Goal: Task Accomplishment & Management: Manage account settings

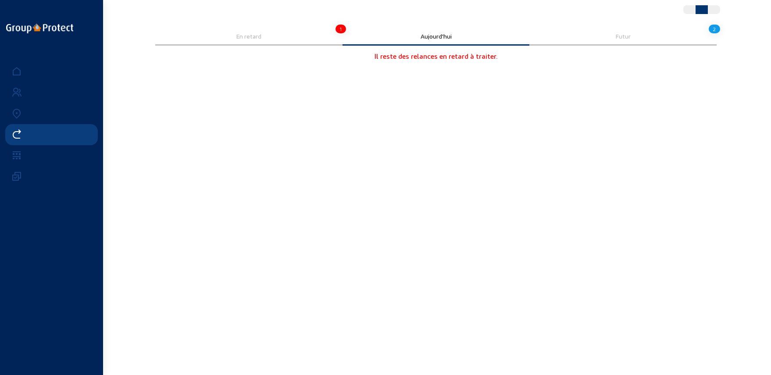
click at [622, 35] on div "En retard 1 Aujourd'hui Futur 2 Il reste des relances en retard à traiter." at bounding box center [436, 190] width 579 height 342
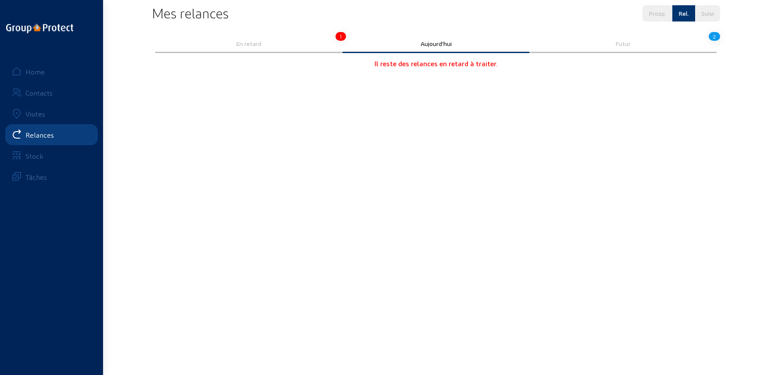
click at [627, 43] on div "Futur" at bounding box center [623, 43] width 175 height 7
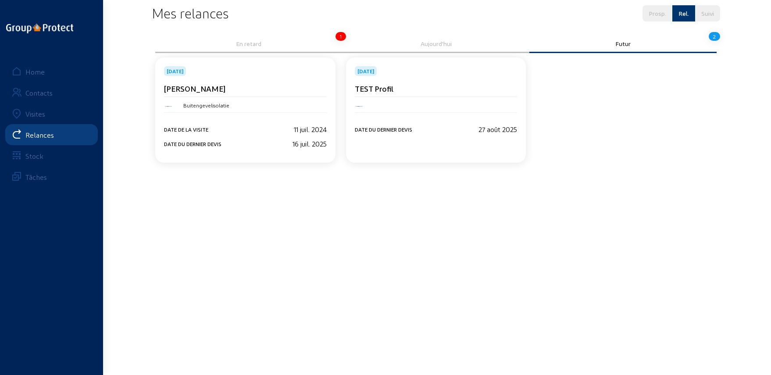
click at [403, 110] on div at bounding box center [436, 104] width 163 height 15
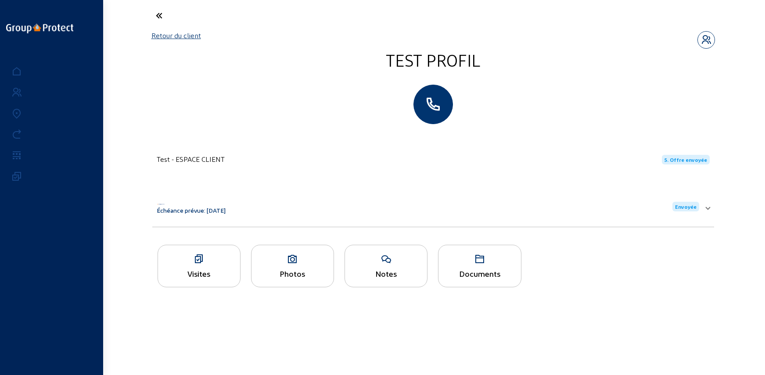
click at [169, 38] on link "Retour du client" at bounding box center [176, 35] width 50 height 8
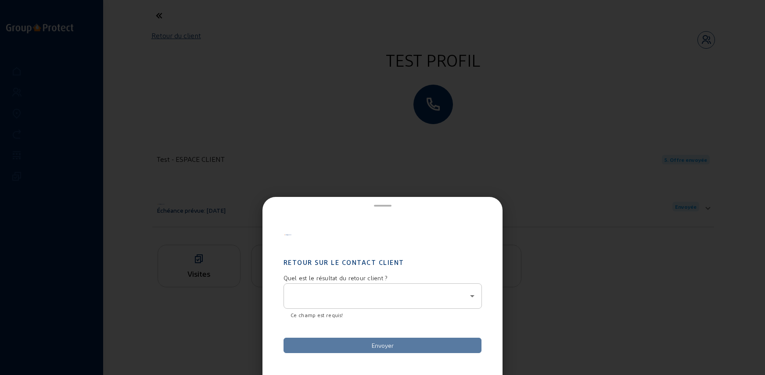
click at [368, 288] on div at bounding box center [382, 296] width 183 height 25
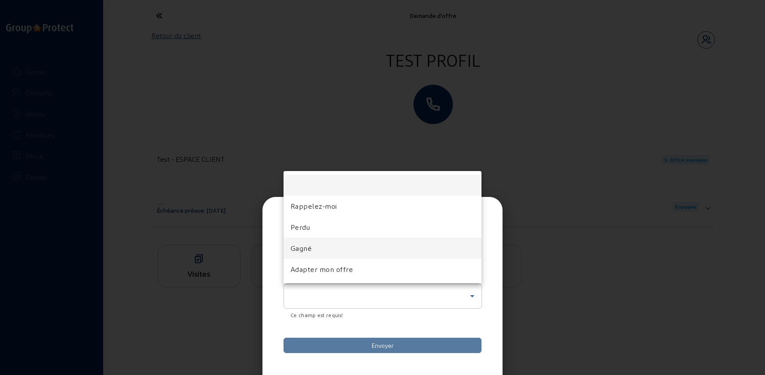
click at [335, 238] on mat-option "Gagné" at bounding box center [382, 248] width 198 height 21
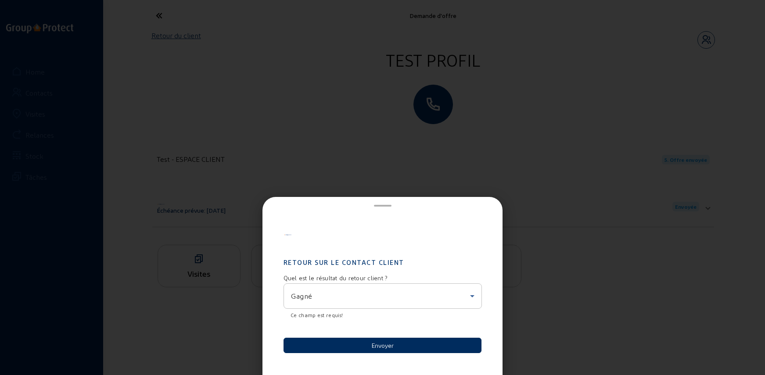
click at [372, 346] on button "Envoyer" at bounding box center [382, 345] width 198 height 15
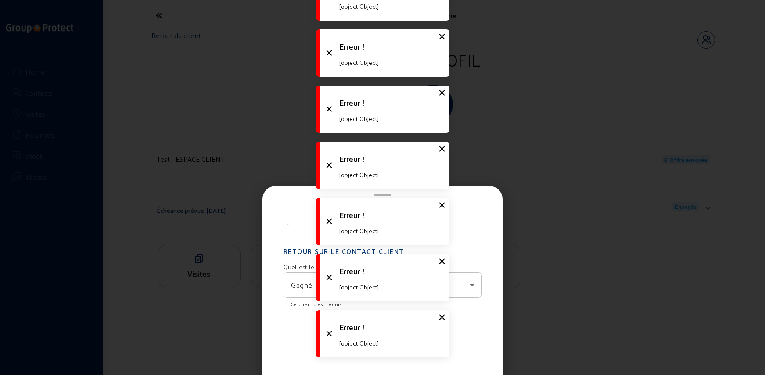
click at [279, 140] on div at bounding box center [382, 187] width 765 height 375
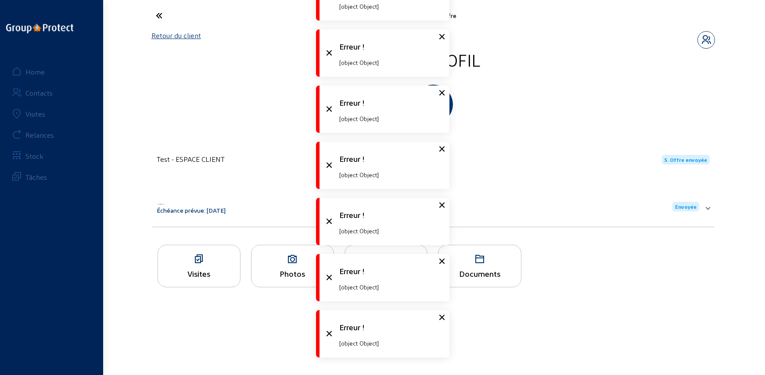
click at [179, 33] on link "Retour du client" at bounding box center [176, 35] width 50 height 8
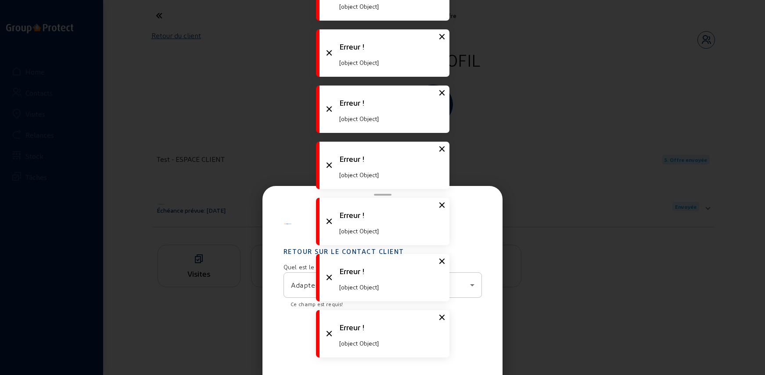
click at [214, 312] on div at bounding box center [382, 187] width 765 height 375
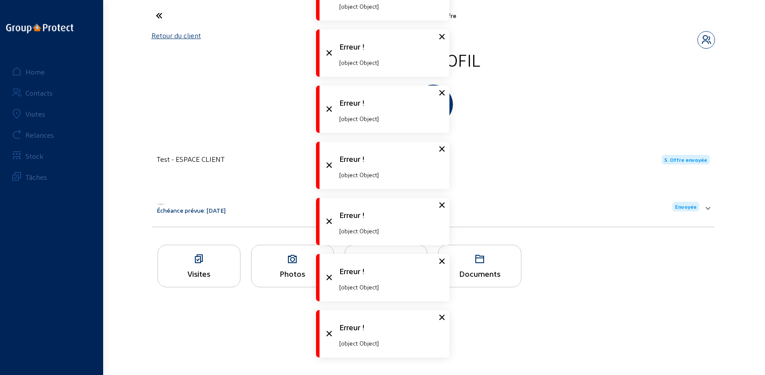
click at [191, 119] on div at bounding box center [432, 104] width 563 height 39
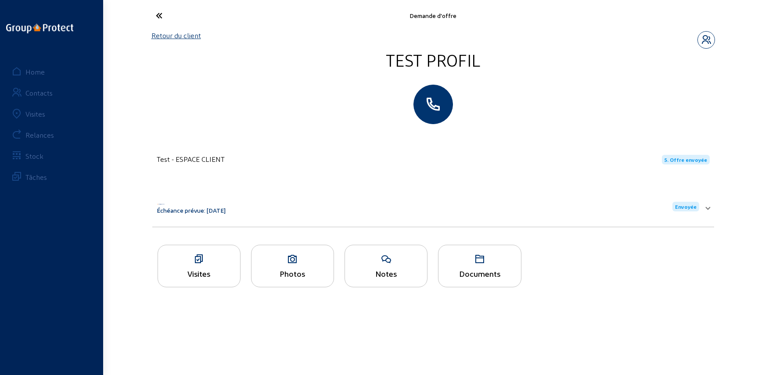
click at [181, 35] on link "Retour du client" at bounding box center [176, 35] width 50 height 8
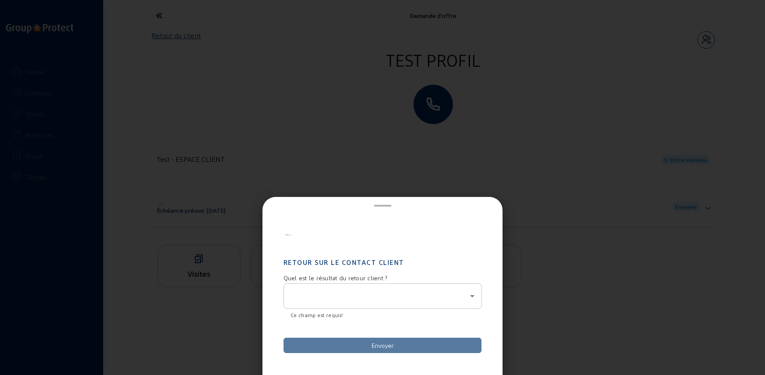
click at [375, 296] on div at bounding box center [380, 296] width 179 height 11
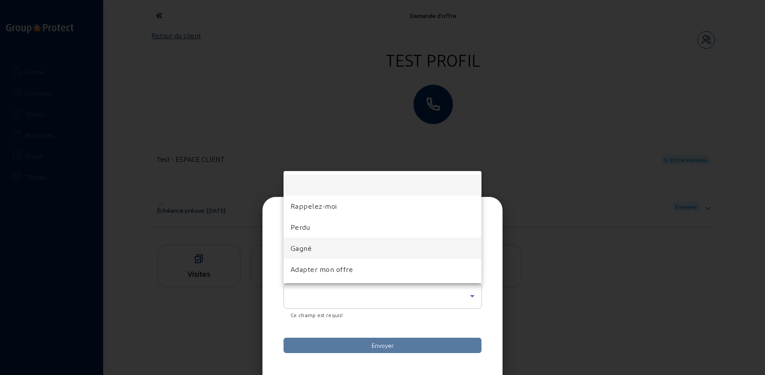
click at [333, 251] on mat-option "Gagné" at bounding box center [382, 248] width 198 height 21
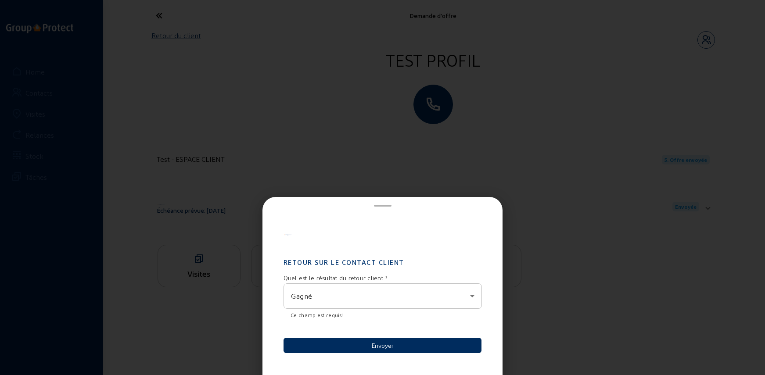
click at [375, 340] on button "Envoyer" at bounding box center [382, 345] width 198 height 15
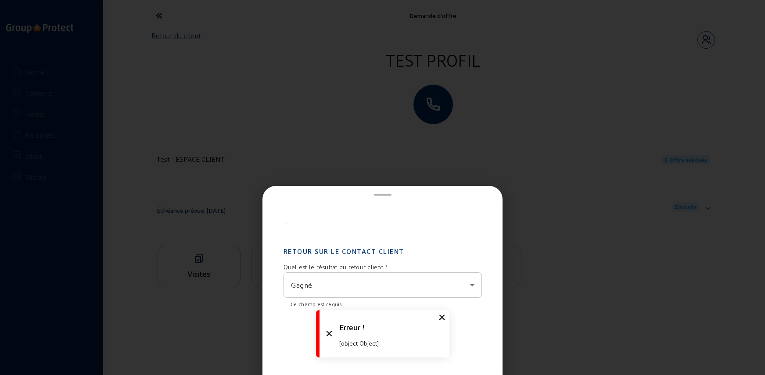
click at [369, 121] on div at bounding box center [382, 187] width 765 height 375
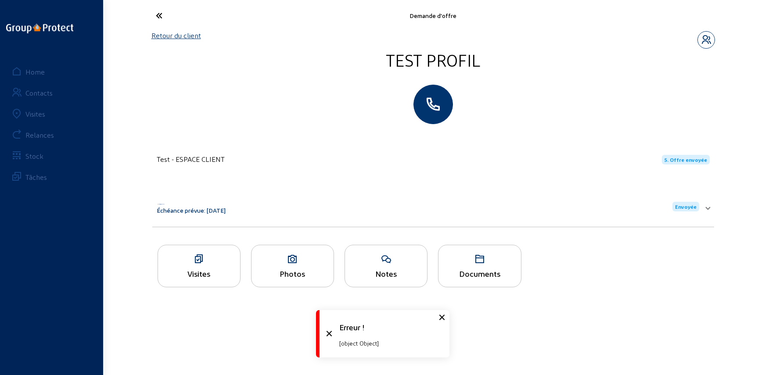
click at [159, 15] on icon at bounding box center [191, 15] width 81 height 15
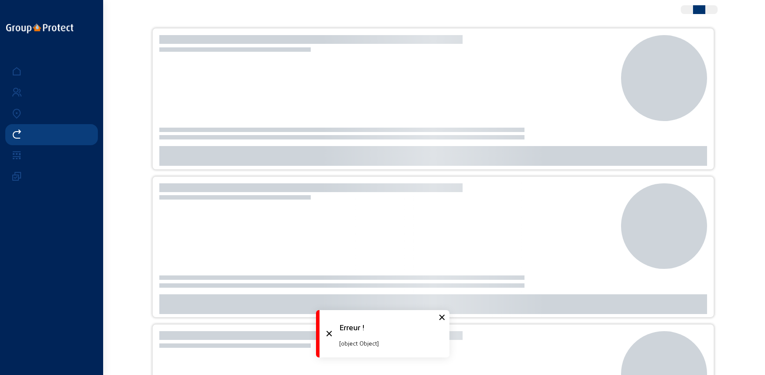
click at [159, 15] on div at bounding box center [432, 9] width 579 height 19
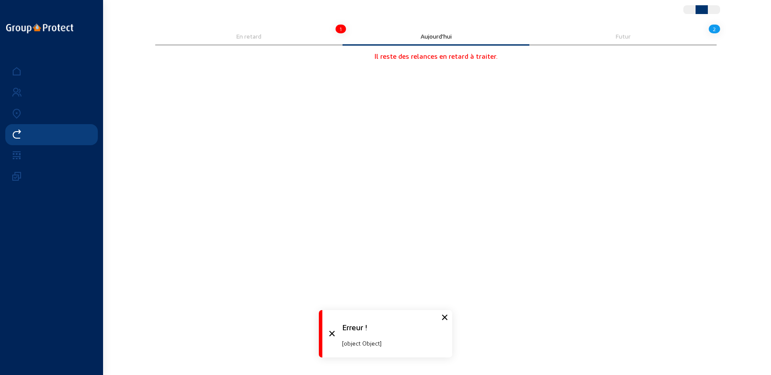
click at [232, 31] on div "En retard" at bounding box center [248, 37] width 187 height 18
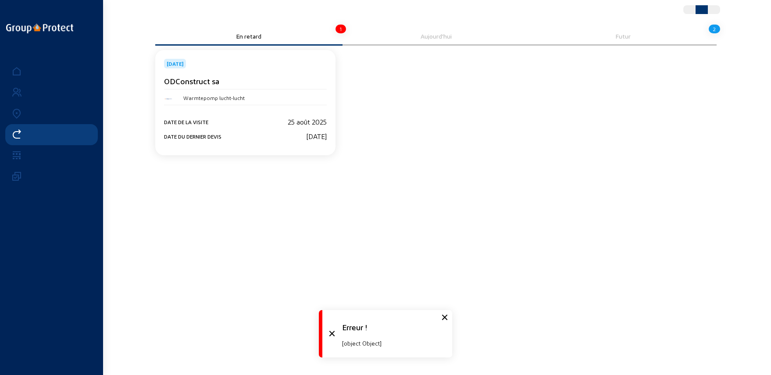
click at [243, 100] on div "Warmtepomp lucht-lucht" at bounding box center [245, 97] width 163 height 8
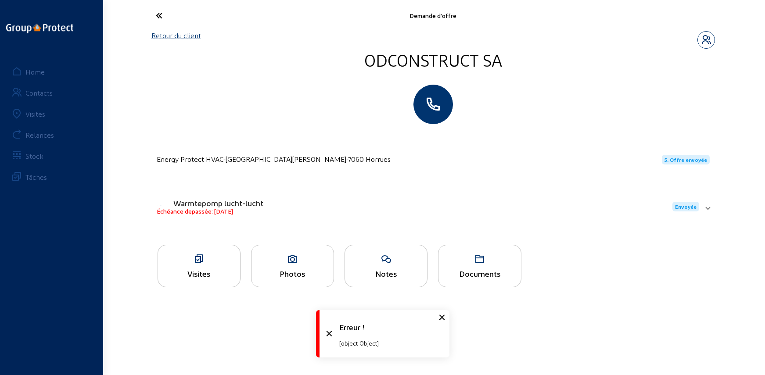
click at [181, 35] on link "Retour du client" at bounding box center [176, 35] width 50 height 8
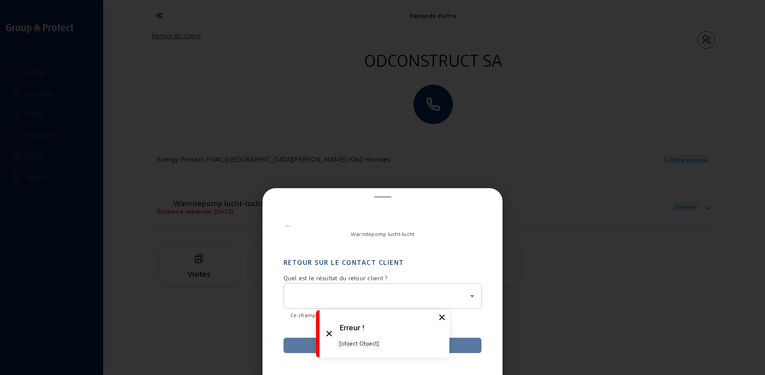
click at [310, 293] on div at bounding box center [380, 296] width 179 height 11
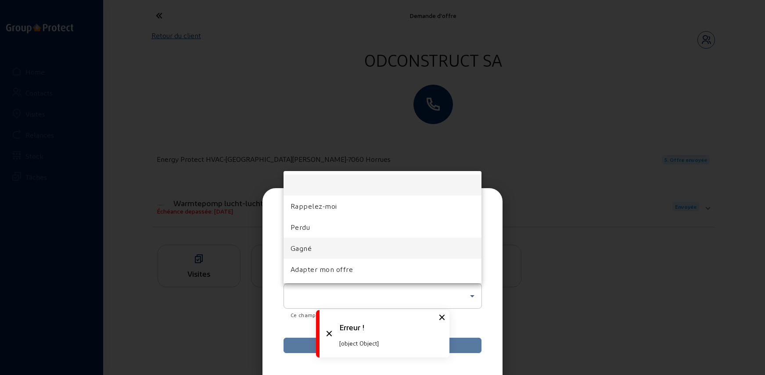
click at [305, 247] on span "Gagné" at bounding box center [300, 248] width 21 height 11
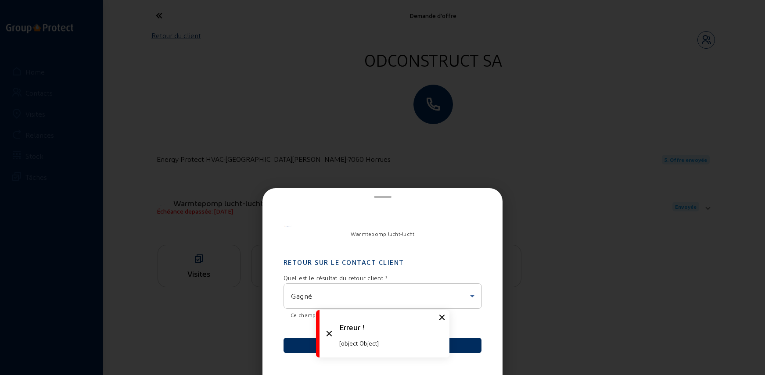
click at [300, 348] on button "Envoyer" at bounding box center [382, 345] width 198 height 15
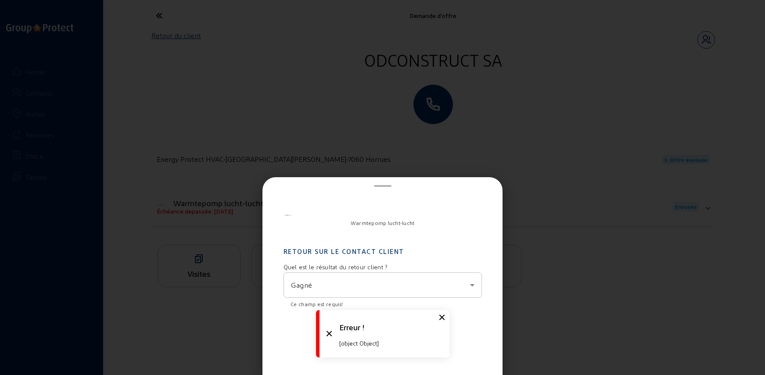
click at [443, 318] on icon at bounding box center [442, 317] width 11 height 11
click at [254, 60] on div at bounding box center [382, 187] width 765 height 375
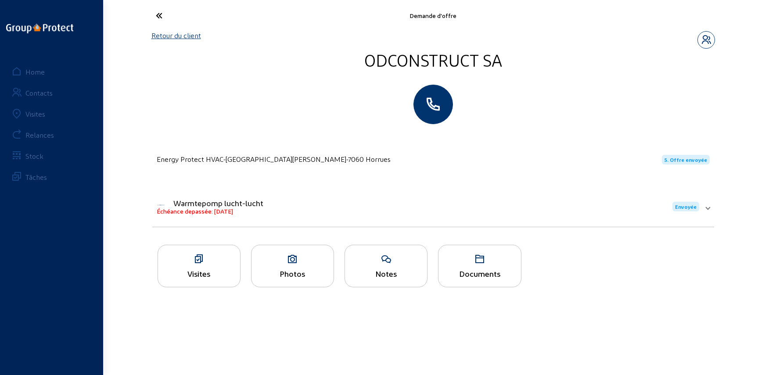
click at [248, 75] on div "ODConstruct sa" at bounding box center [432, 86] width 563 height 75
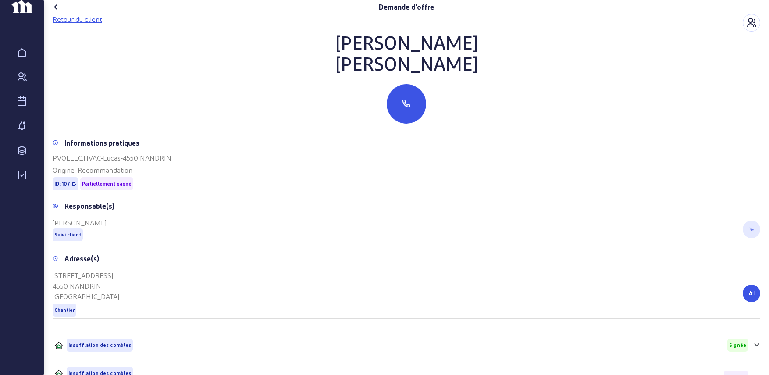
click at [71, 25] on div "Retour du client" at bounding box center [78, 19] width 50 height 11
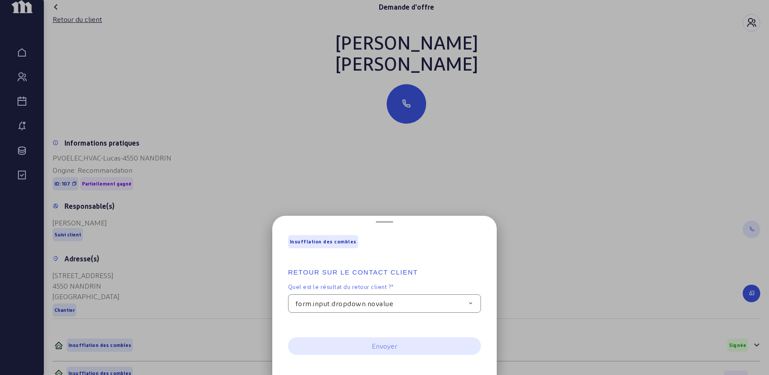
click at [394, 307] on span "form.input.dropdown.novalue" at bounding box center [345, 303] width 98 height 11
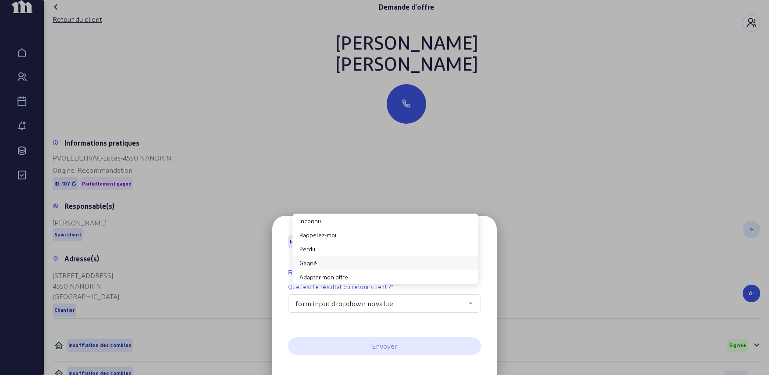
click at [377, 260] on button "Gagné" at bounding box center [386, 263] width 186 height 14
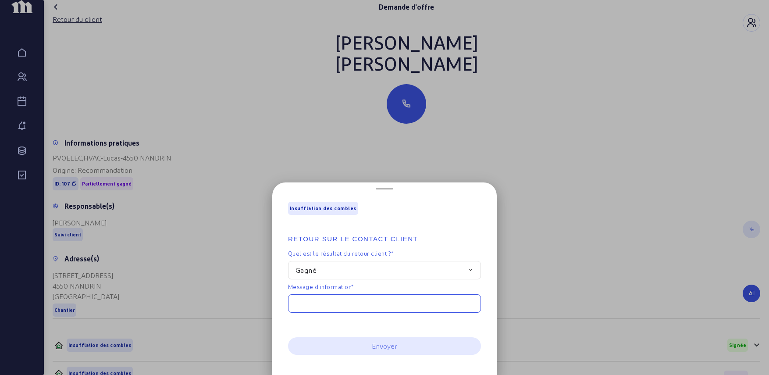
click at [381, 297] on input "text" at bounding box center [384, 303] width 193 height 18
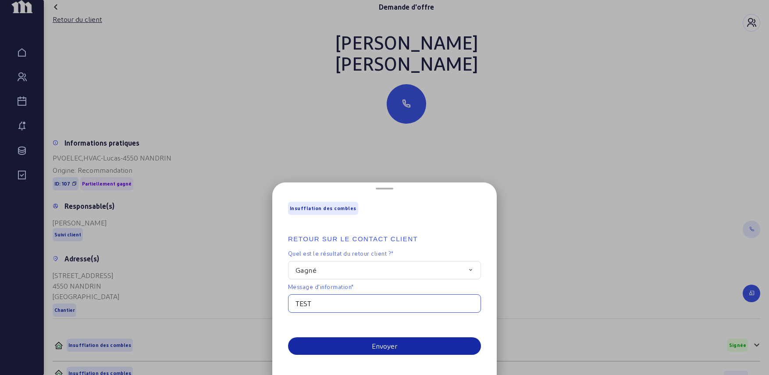
type input "TEST"
click at [391, 347] on div "Envoyer" at bounding box center [384, 346] width 25 height 11
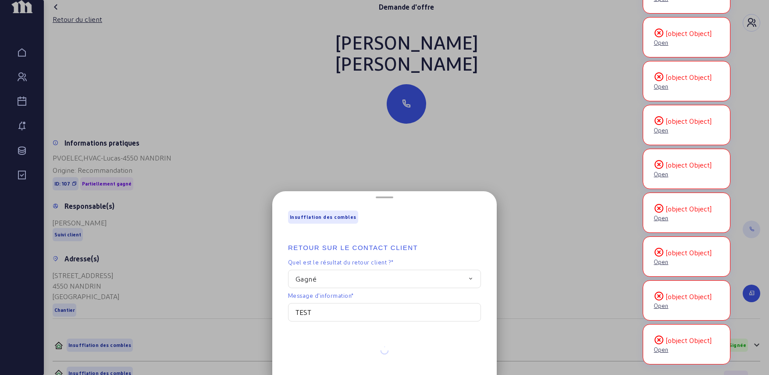
click at [313, 153] on div at bounding box center [384, 187] width 769 height 375
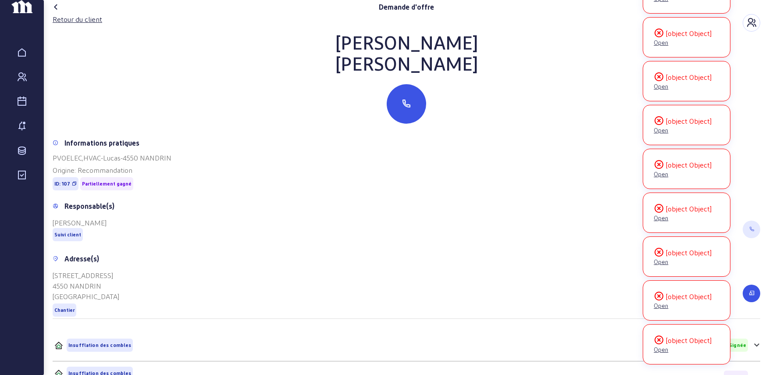
click at [60, 12] on icon at bounding box center [56, 7] width 11 height 11
drag, startPoint x: 32, startPoint y: 132, endPoint x: 26, endPoint y: 138, distance: 8.4
click at [32, 132] on link "Relances" at bounding box center [22, 126] width 44 height 25
